Goal: Transaction & Acquisition: Obtain resource

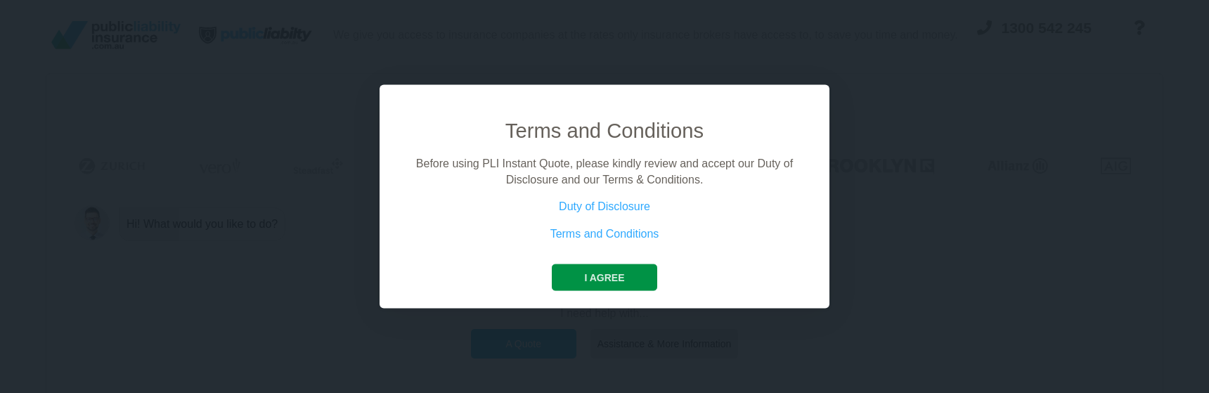
click at [618, 275] on button "I agree" at bounding box center [604, 277] width 105 height 27
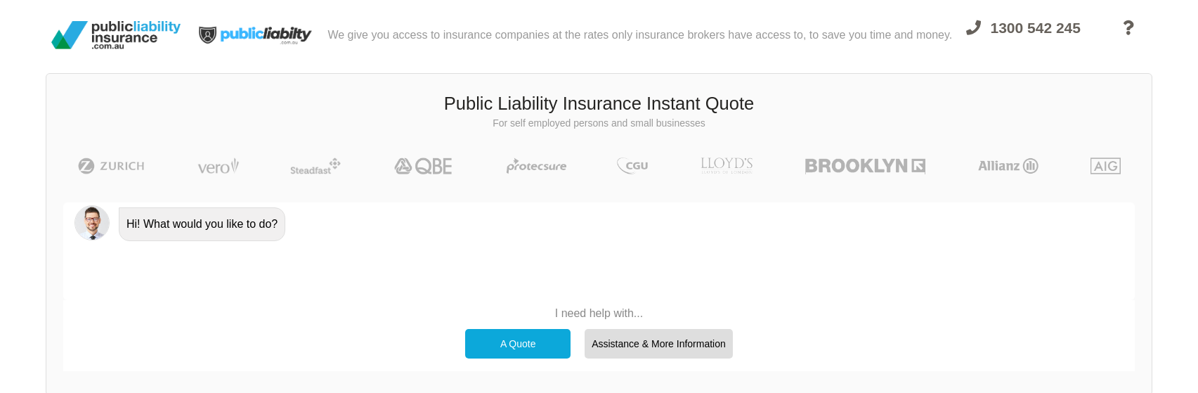
click at [517, 342] on div "A Quote" at bounding box center [517, 344] width 105 height 30
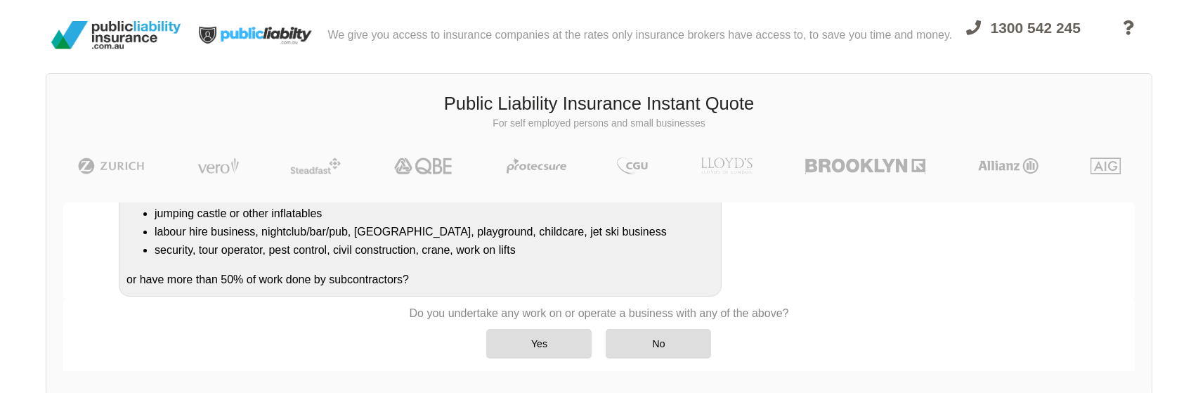
scroll to position [287, 0]
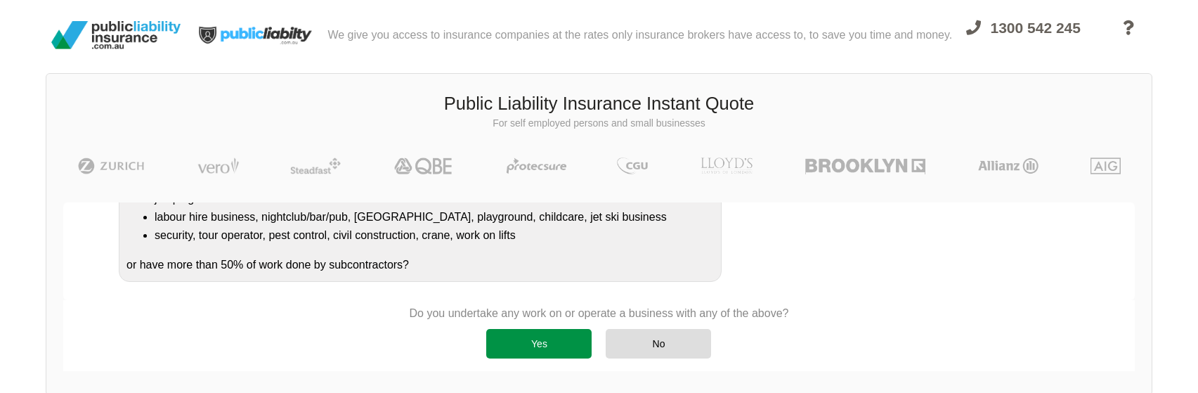
click at [535, 347] on div "Yes" at bounding box center [538, 344] width 105 height 30
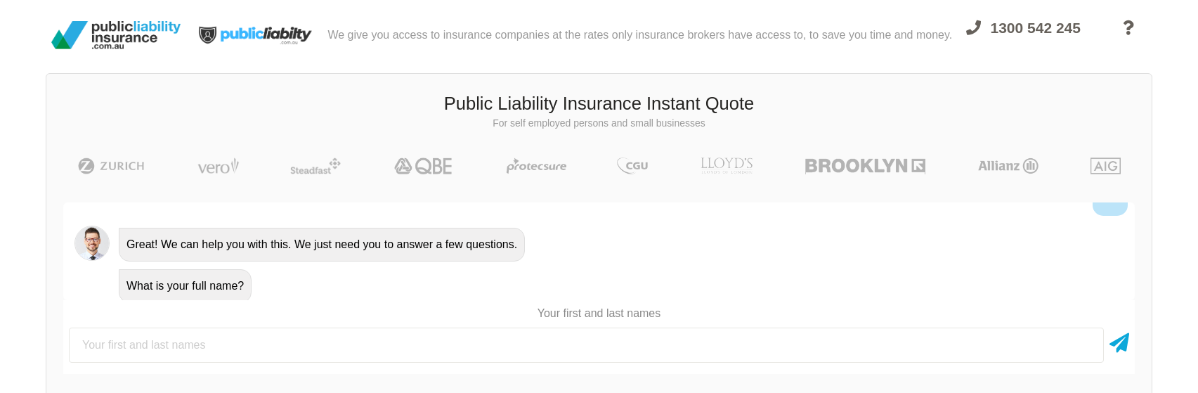
scroll to position [407, 0]
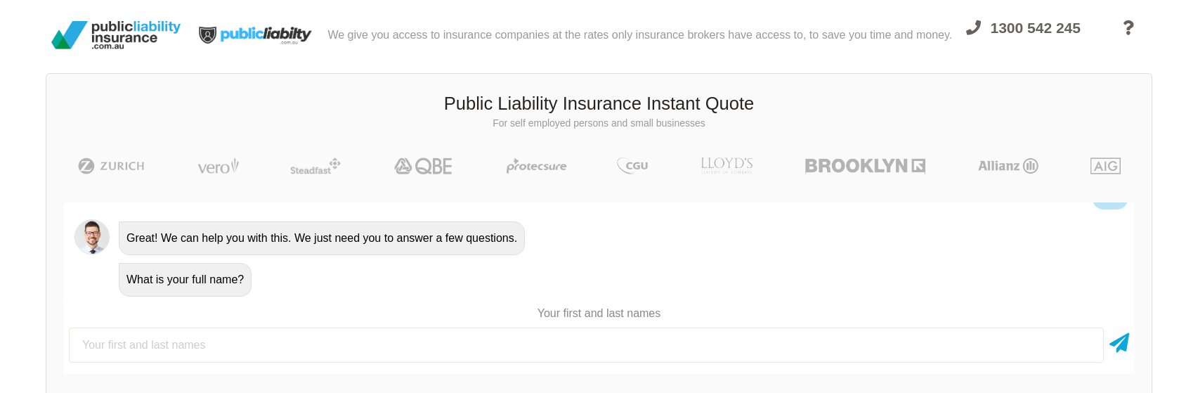
click at [209, 343] on input "text" at bounding box center [586, 344] width 1035 height 35
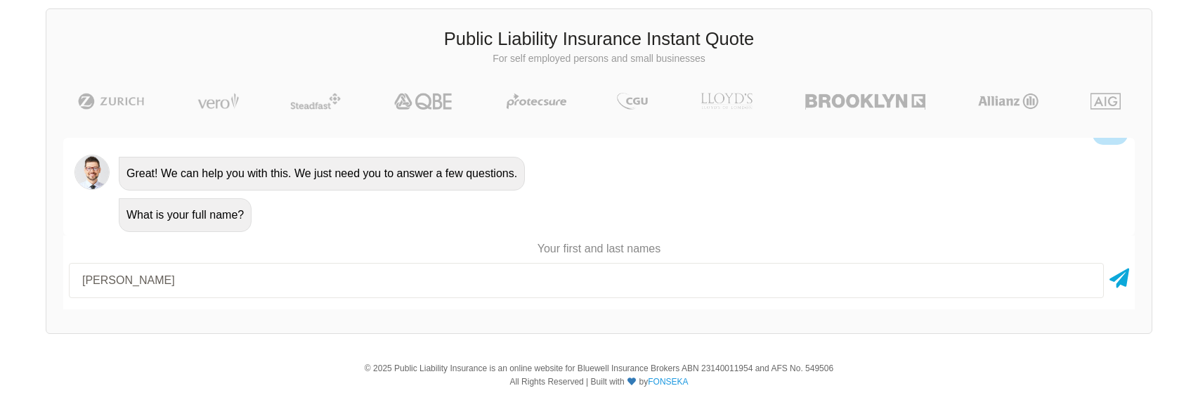
scroll to position [70, 0]
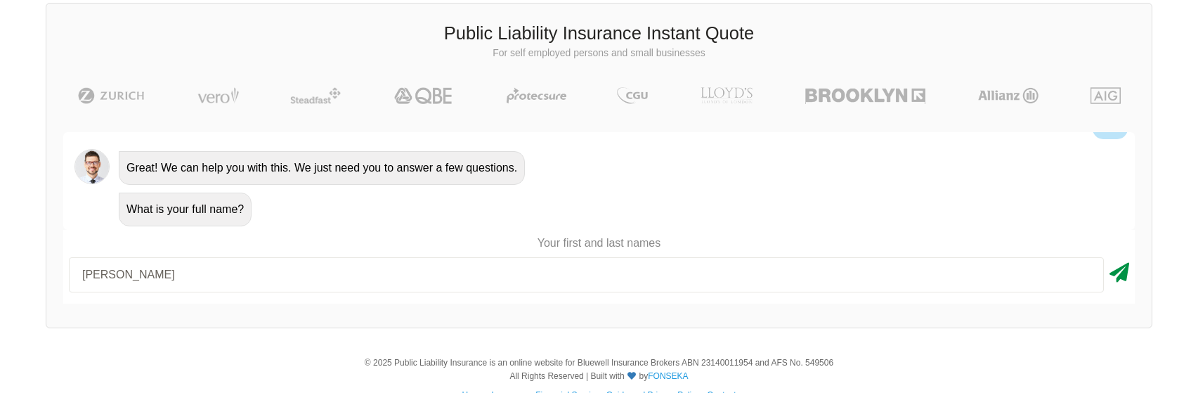
type input "[PERSON_NAME]"
click at [1128, 278] on icon at bounding box center [1120, 269] width 20 height 25
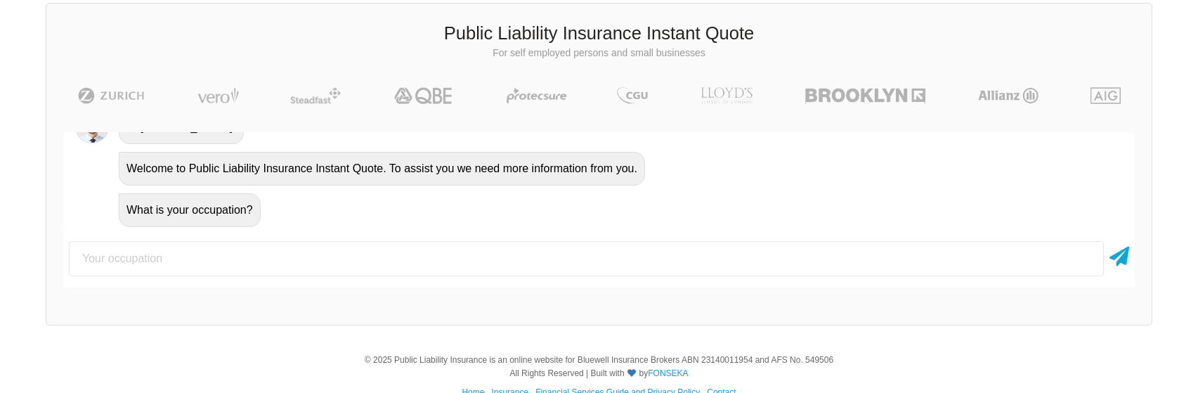
scroll to position [583, 0]
click at [237, 260] on input "text" at bounding box center [586, 258] width 1035 height 35
type input "DJ Entertainment"
click at [1128, 263] on icon at bounding box center [1120, 253] width 20 height 25
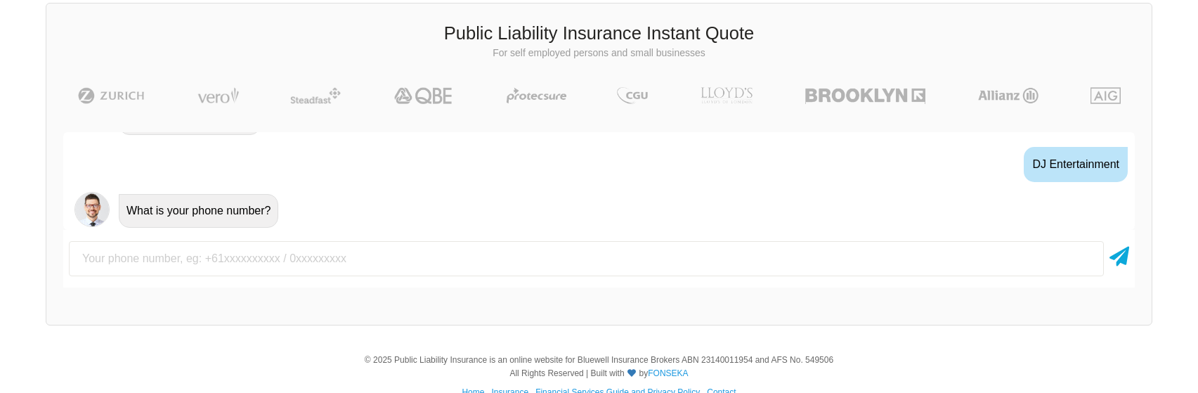
scroll to position [675, 0]
click at [275, 263] on input "text" at bounding box center [586, 258] width 1035 height 35
type input "0448200999"
click at [1123, 254] on icon at bounding box center [1120, 253] width 20 height 25
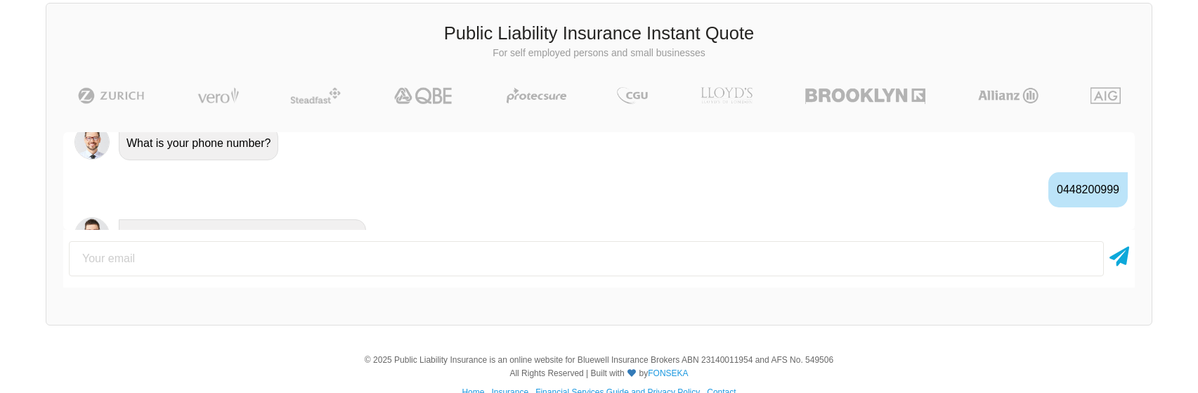
scroll to position [768, 0]
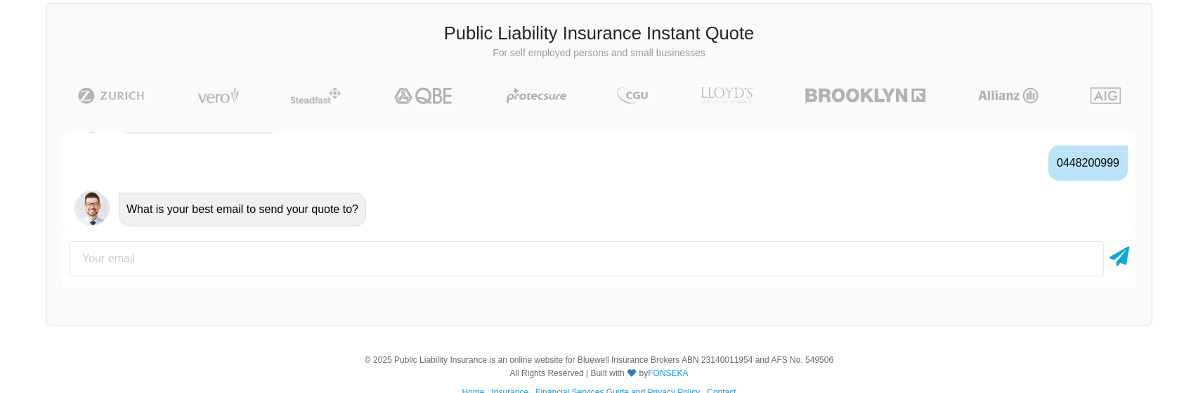
click at [354, 261] on input "email" at bounding box center [586, 258] width 1035 height 35
type input "[EMAIL_ADDRESS][DOMAIN_NAME]"
click at [1117, 259] on icon at bounding box center [1120, 253] width 20 height 25
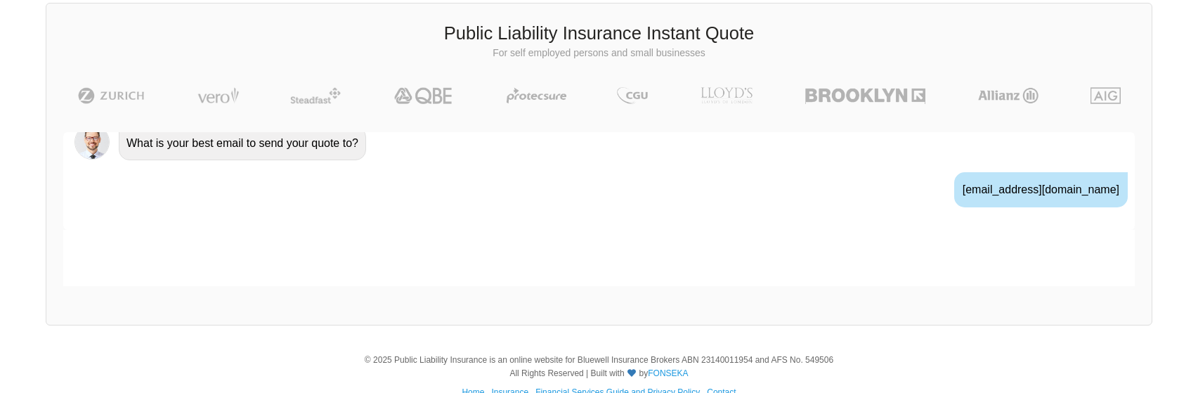
scroll to position [861, 0]
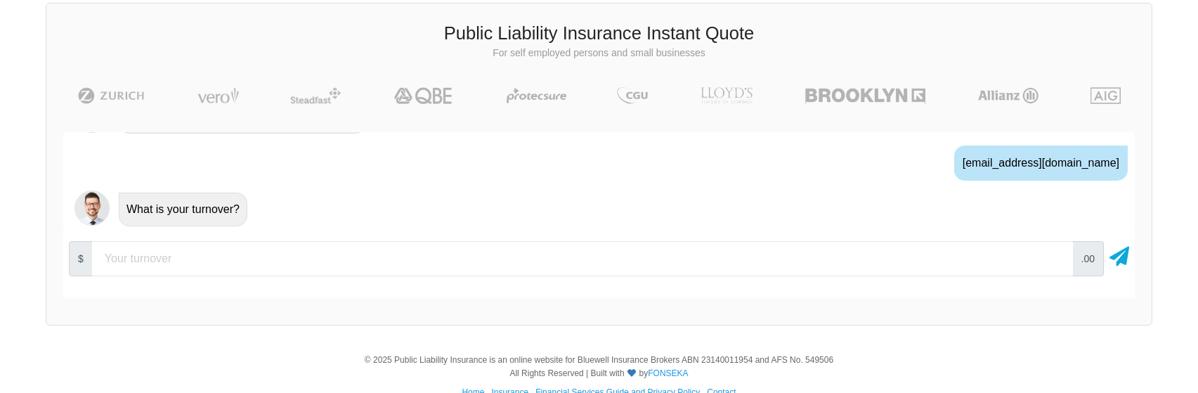
click at [363, 261] on input "number" at bounding box center [582, 258] width 981 height 35
type input "50000"
click at [1126, 256] on icon at bounding box center [1120, 253] width 20 height 25
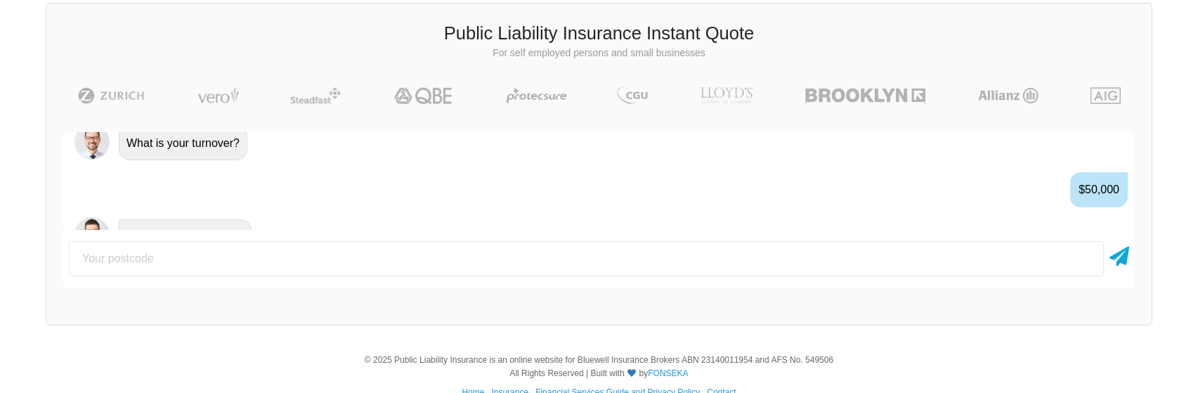
scroll to position [954, 0]
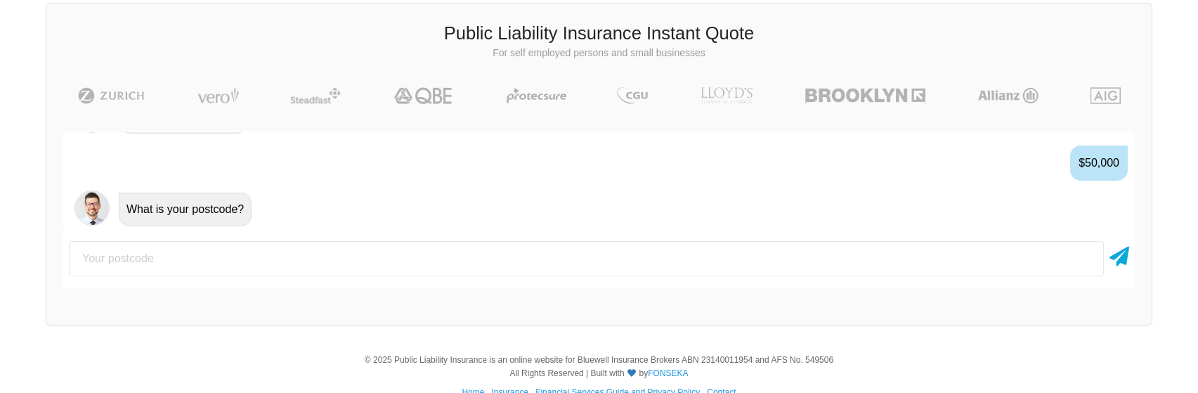
click at [503, 261] on input "number" at bounding box center [586, 258] width 1035 height 35
type input "2680"
click at [1126, 257] on icon at bounding box center [1120, 253] width 20 height 25
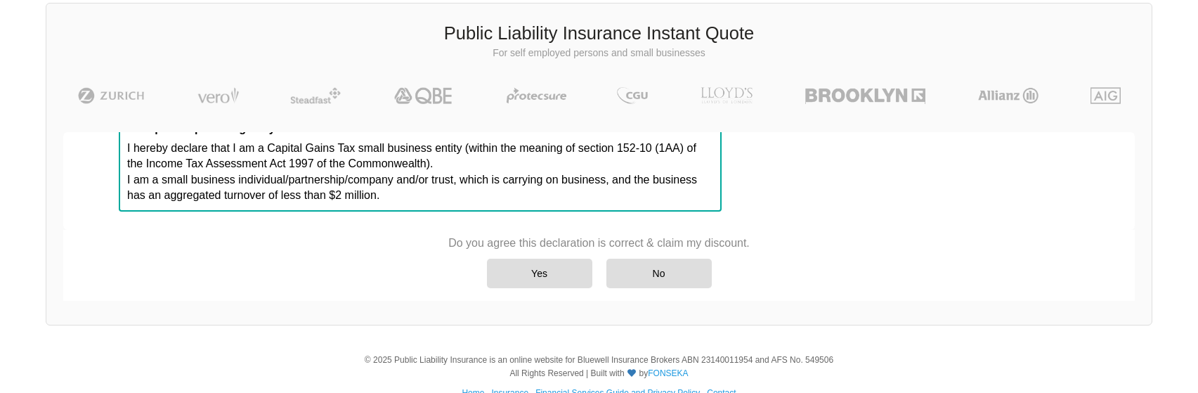
scroll to position [1168, 0]
click at [517, 274] on div "Yes" at bounding box center [539, 274] width 105 height 30
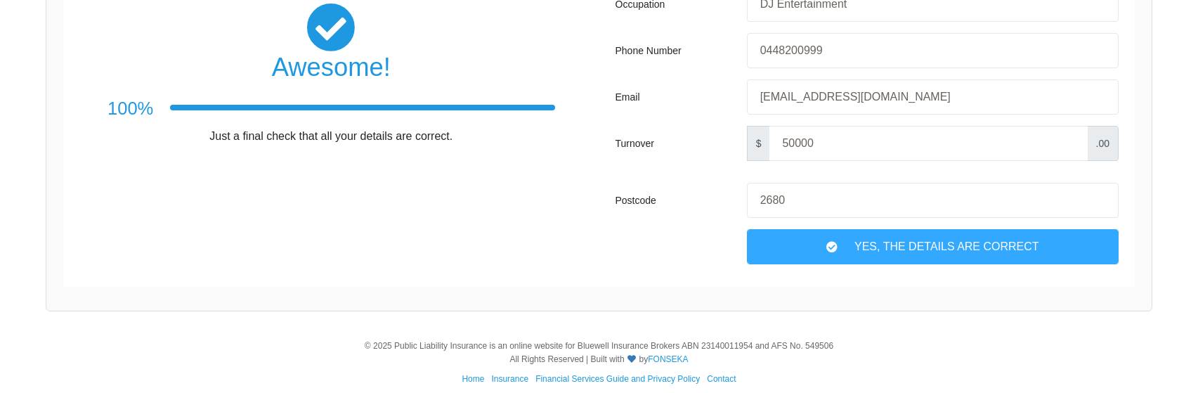
scroll to position [344, 0]
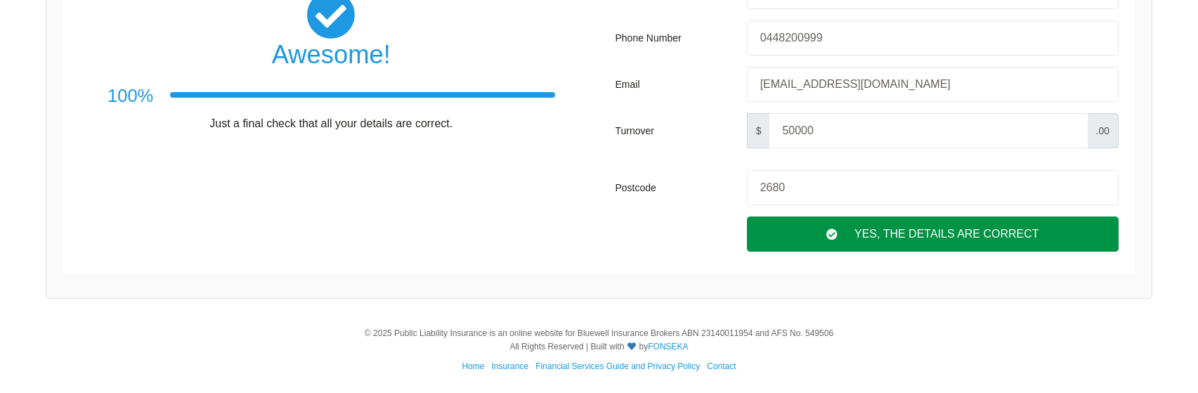
click at [946, 240] on div "Yes, The Details are correct" at bounding box center [933, 233] width 372 height 35
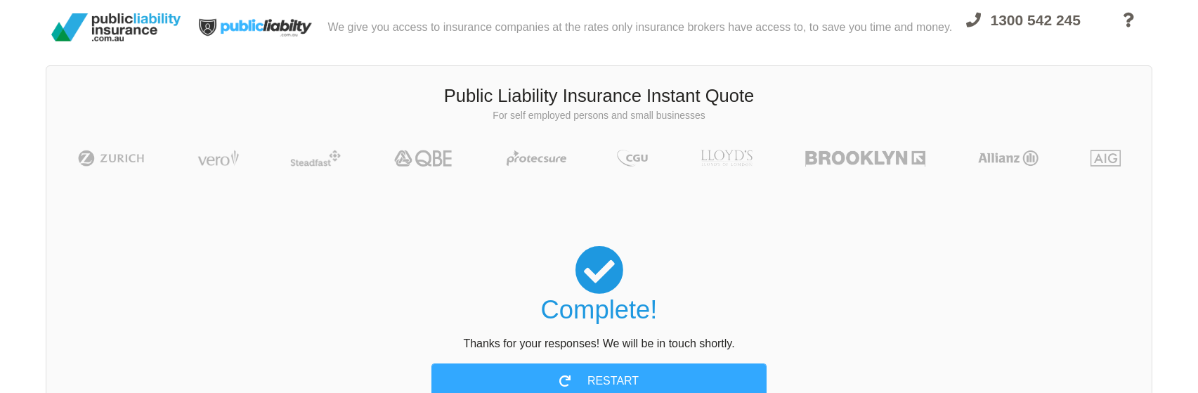
scroll to position [0, 0]
